Goal: Task Accomplishment & Management: Manage account settings

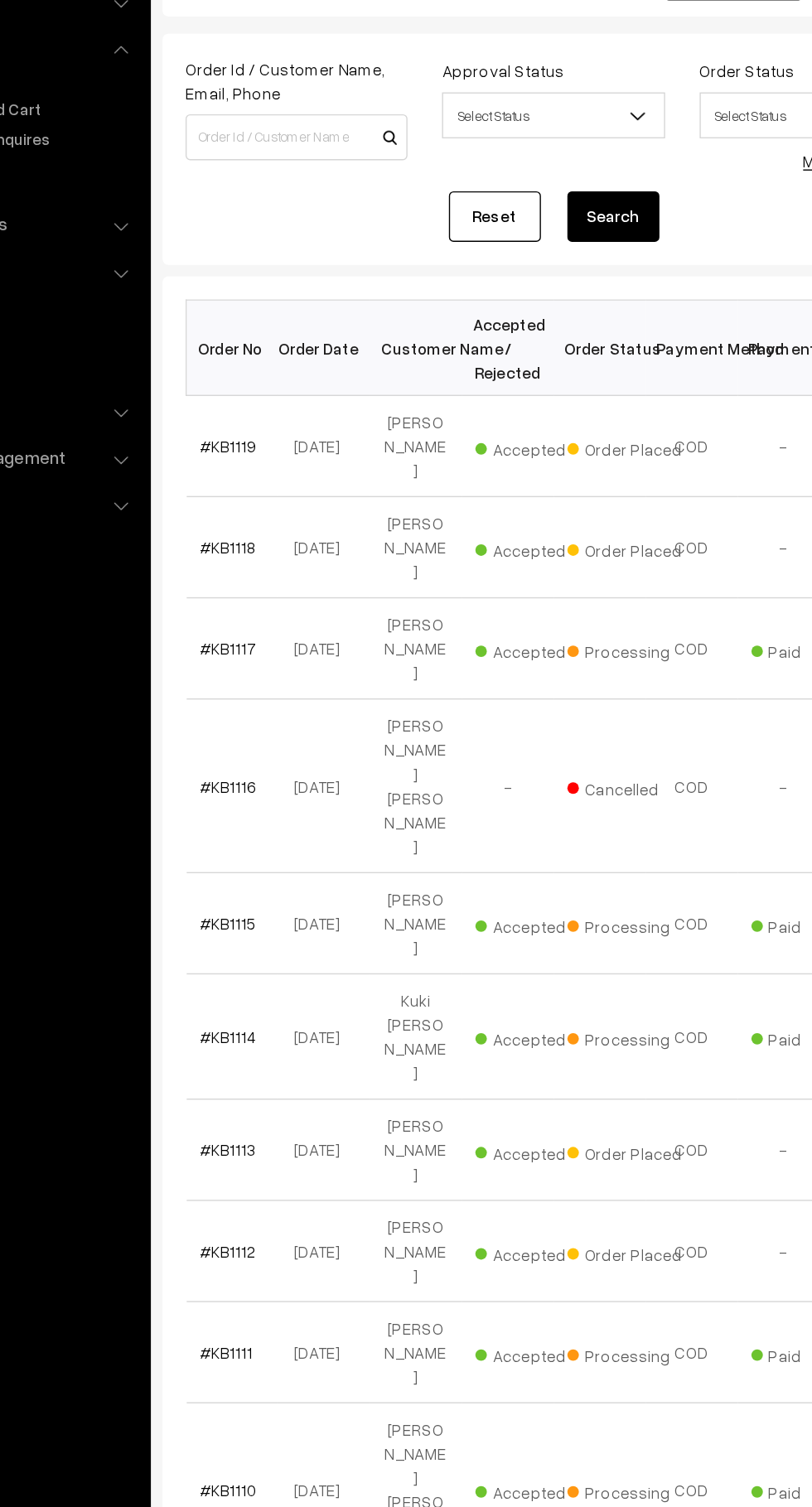
click at [263, 514] on link "#KB1118" at bounding box center [279, 521] width 41 height 14
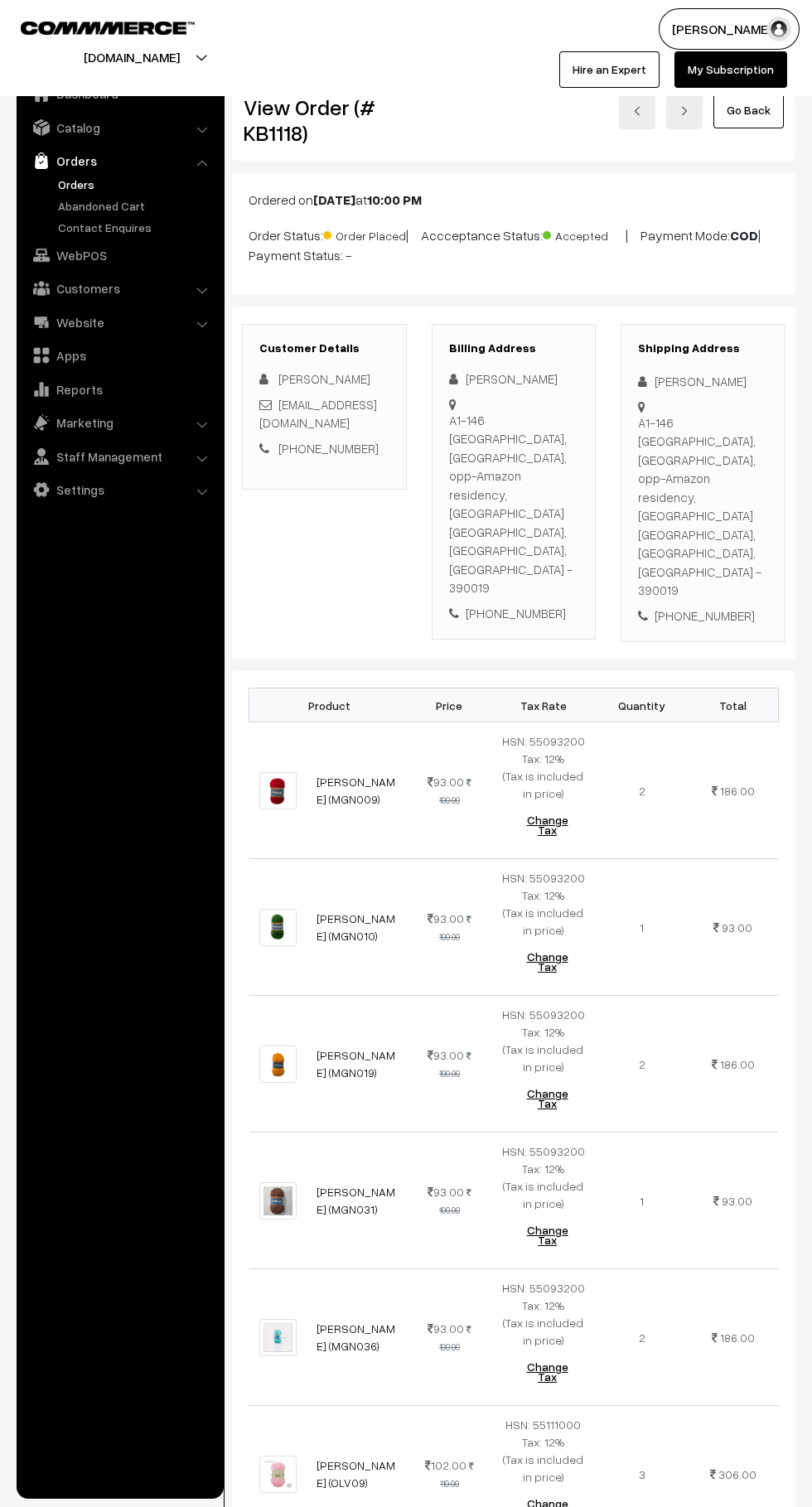
scroll to position [1, 0]
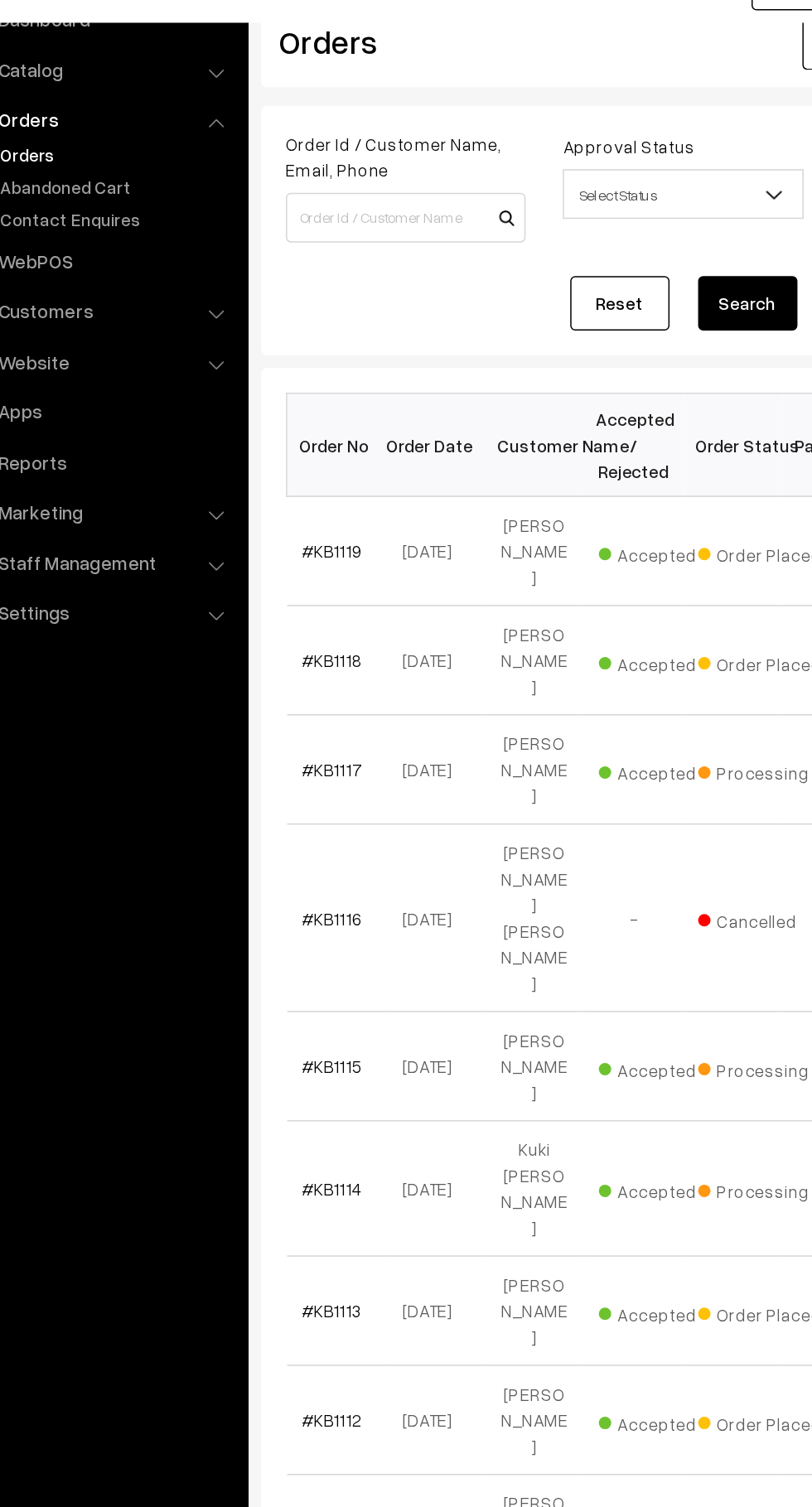
click at [285, 441] on link "#KB1119" at bounding box center [279, 448] width 41 height 14
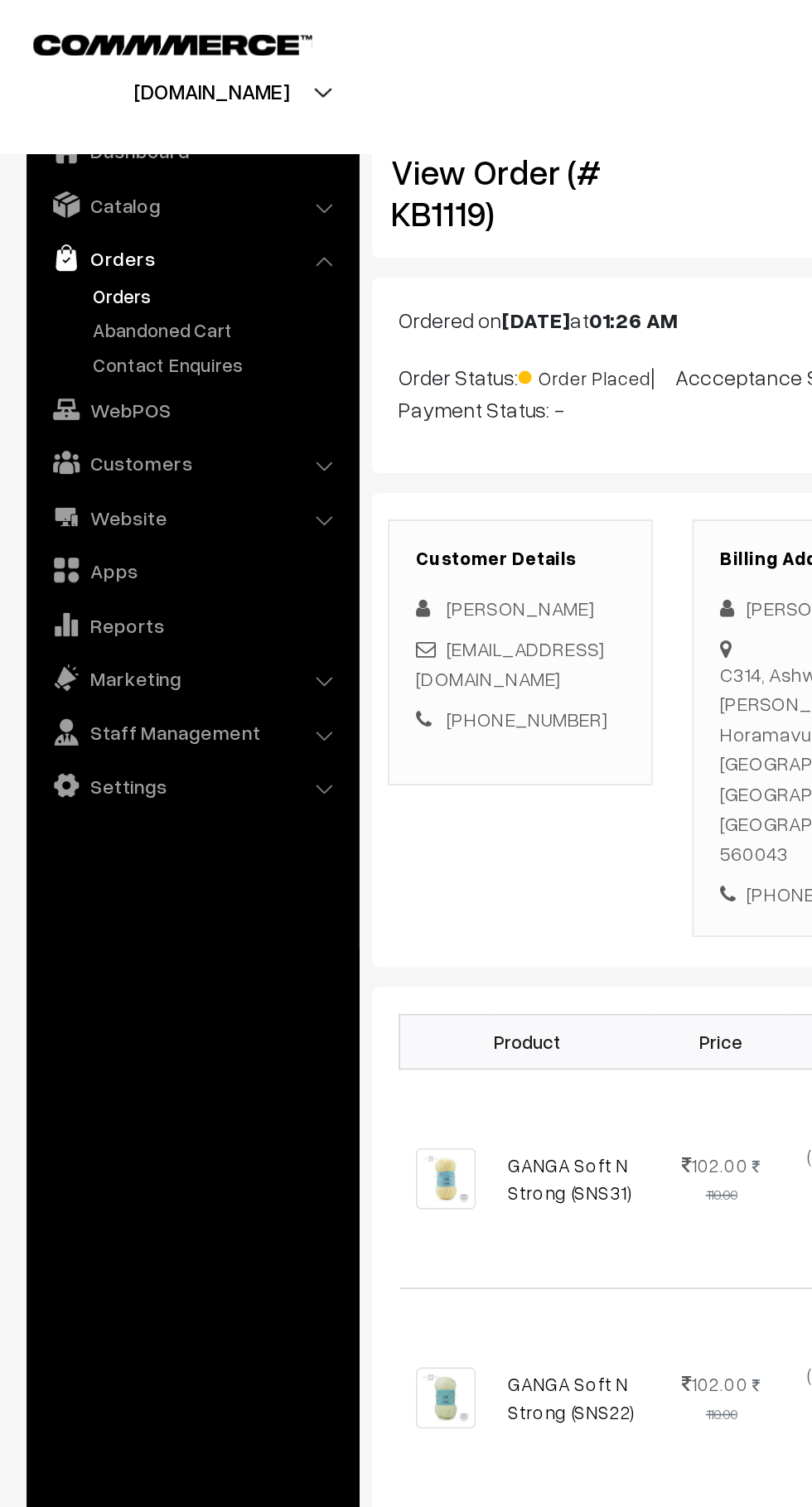
click at [138, 201] on link "Abandoned Cart" at bounding box center [136, 206] width 164 height 17
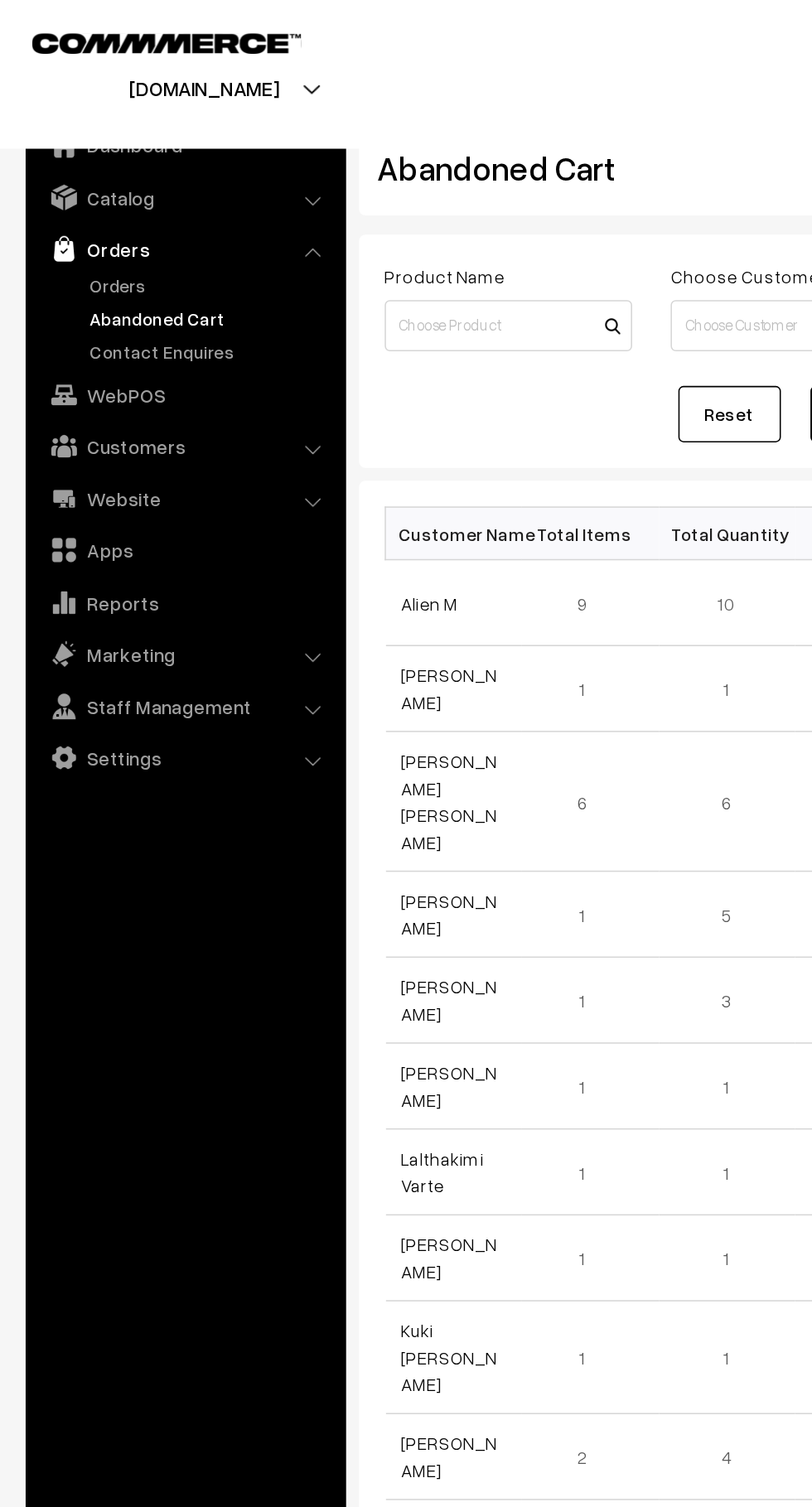
click at [109, 186] on link "Orders" at bounding box center [136, 184] width 164 height 17
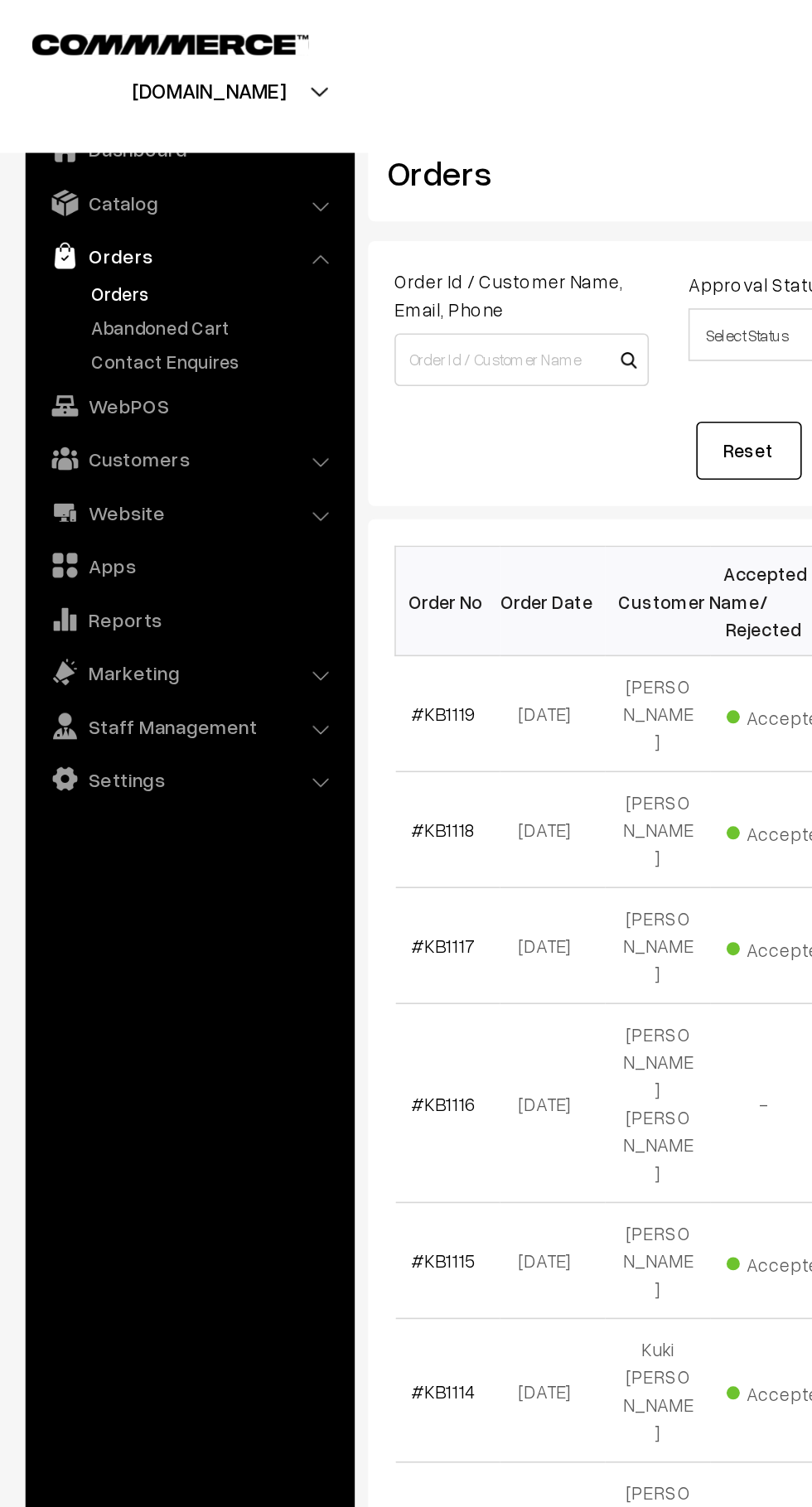
click at [136, 202] on link "Abandoned Cart" at bounding box center [136, 206] width 164 height 17
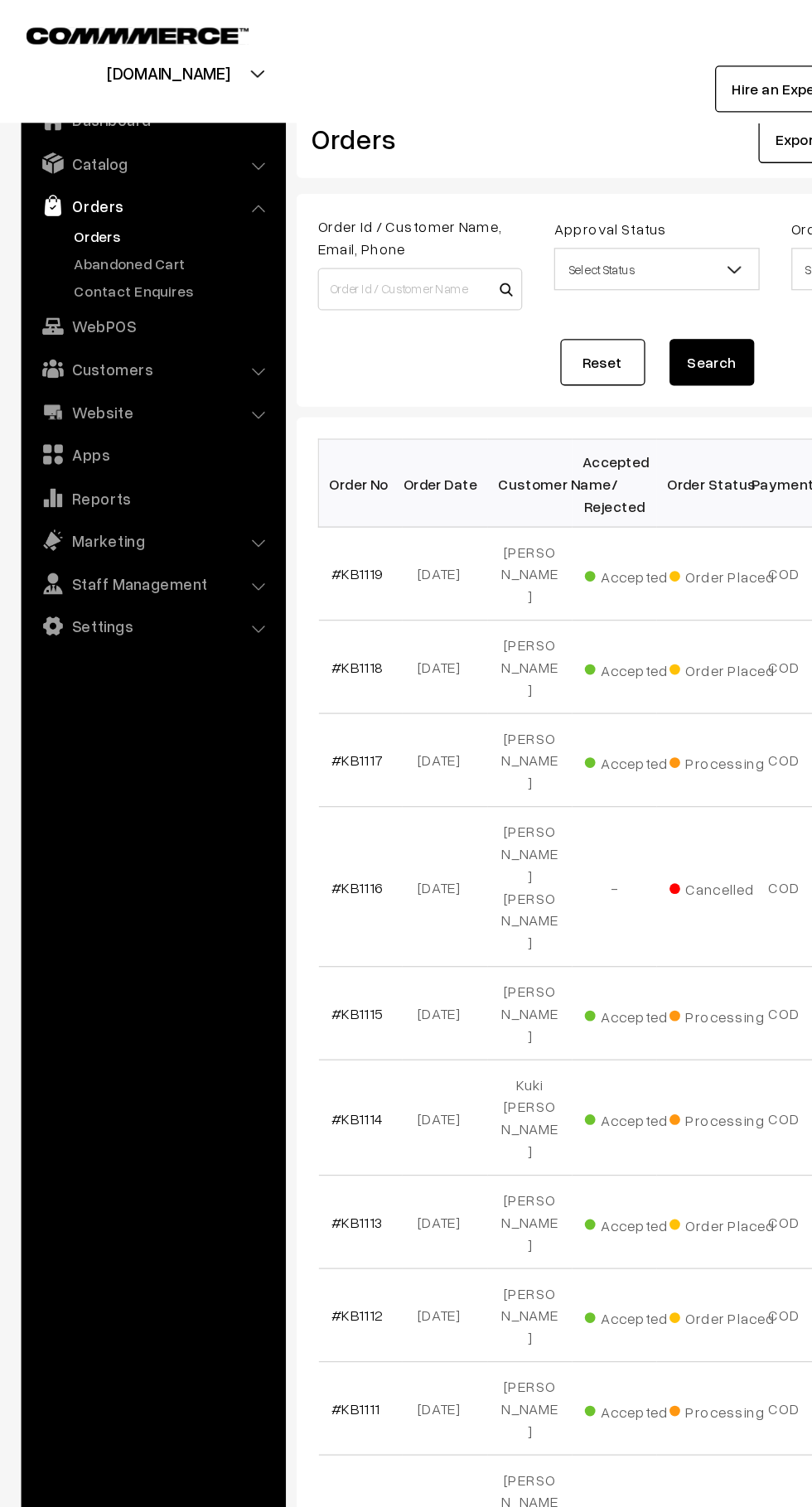
click at [79, 206] on link "Abandoned Cart" at bounding box center [136, 206] width 164 height 17
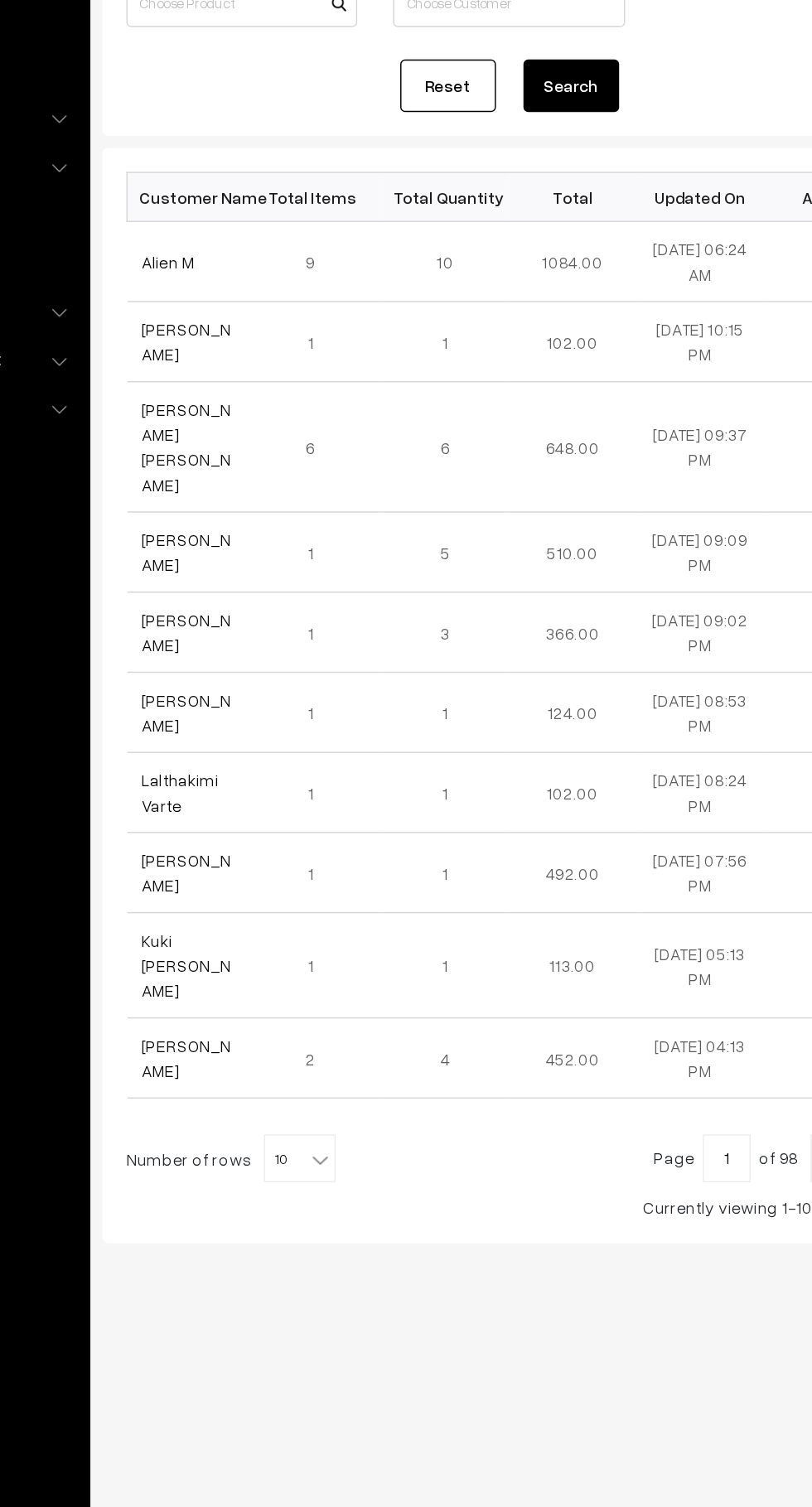
click at [260, 389] on link "Alien M" at bounding box center [277, 389] width 37 height 14
